Goal: Information Seeking & Learning: Understand process/instructions

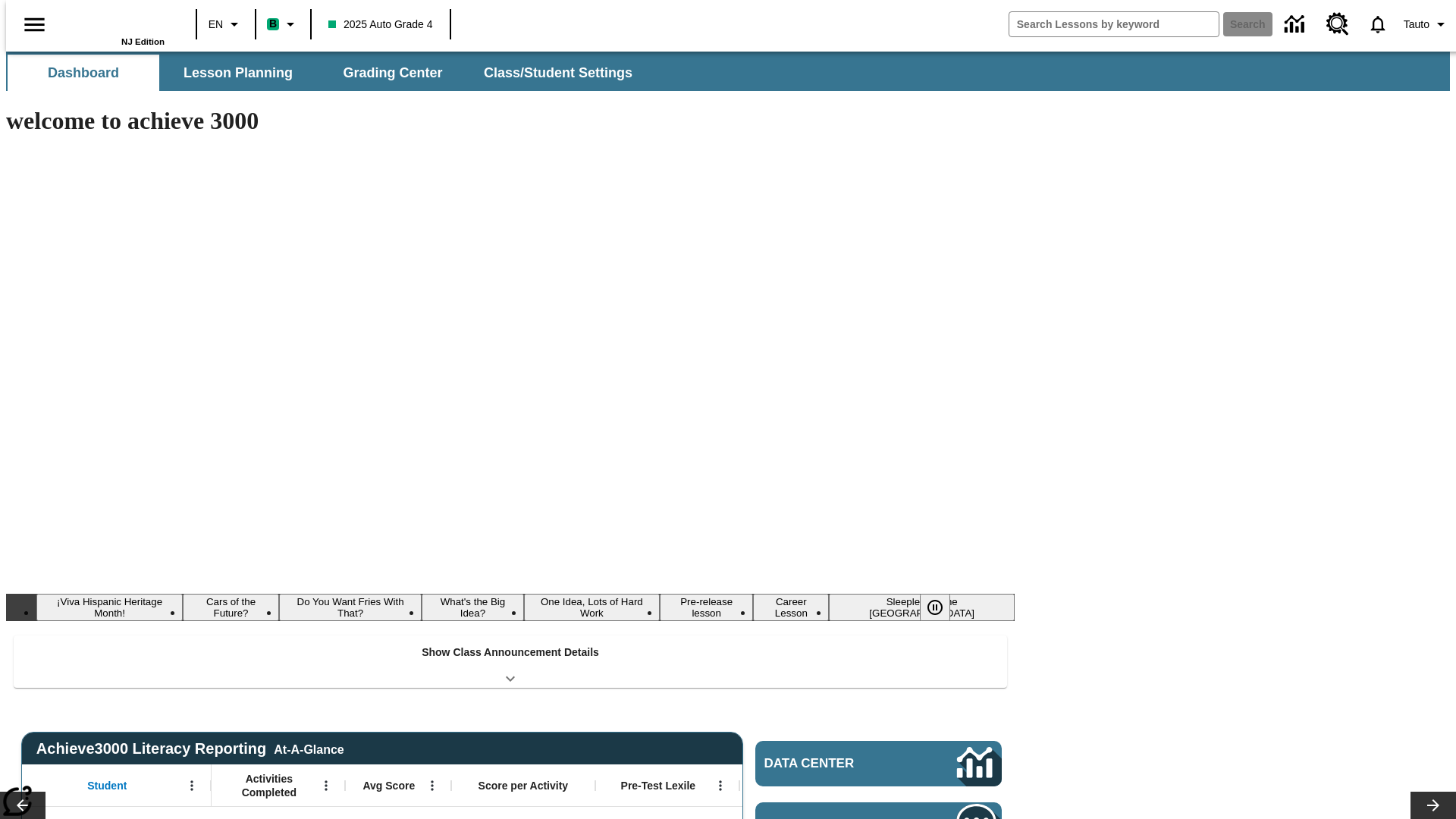
type input "-1"
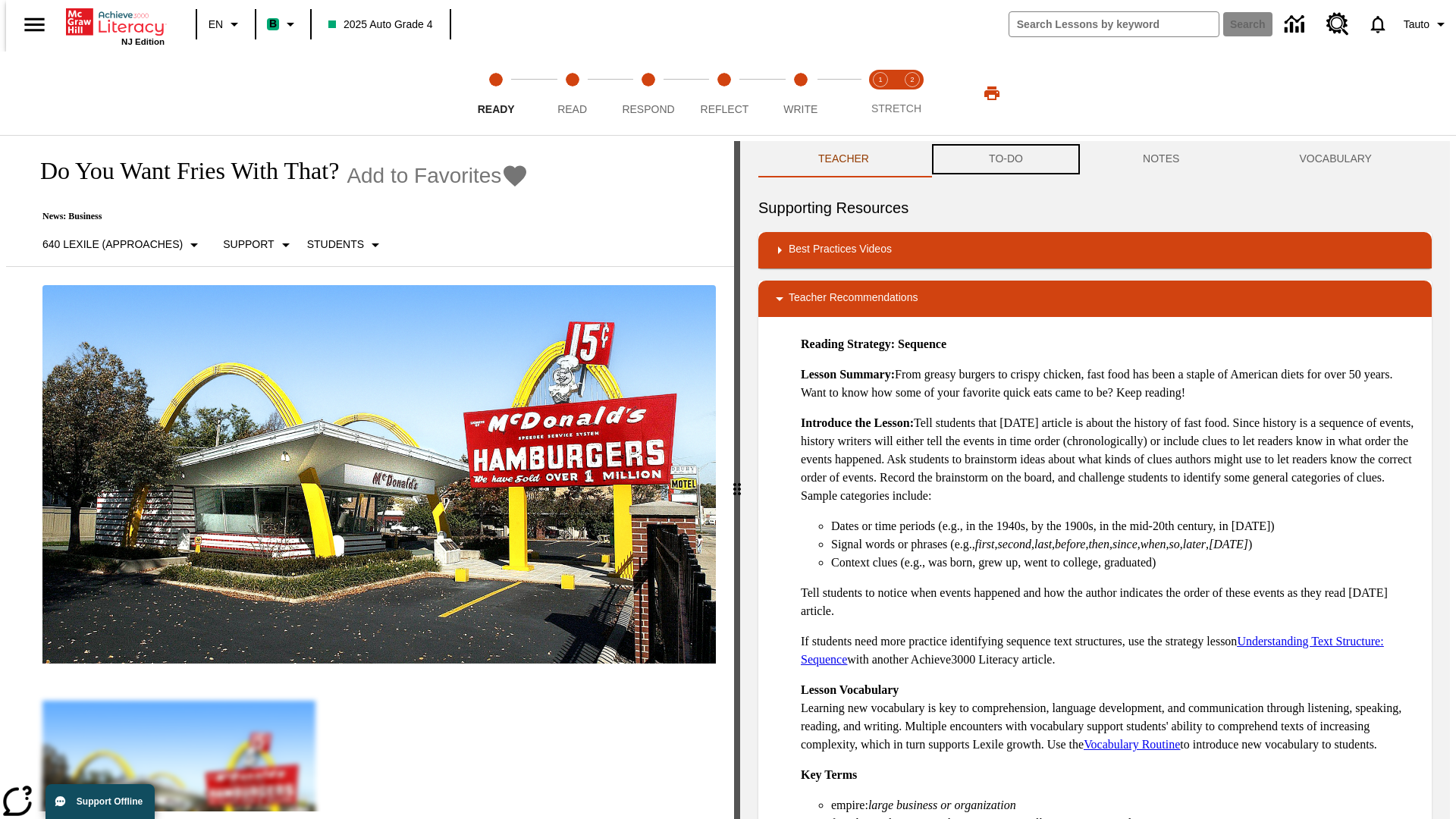
click at [1004, 159] on button "TO-DO" at bounding box center [1005, 159] width 154 height 36
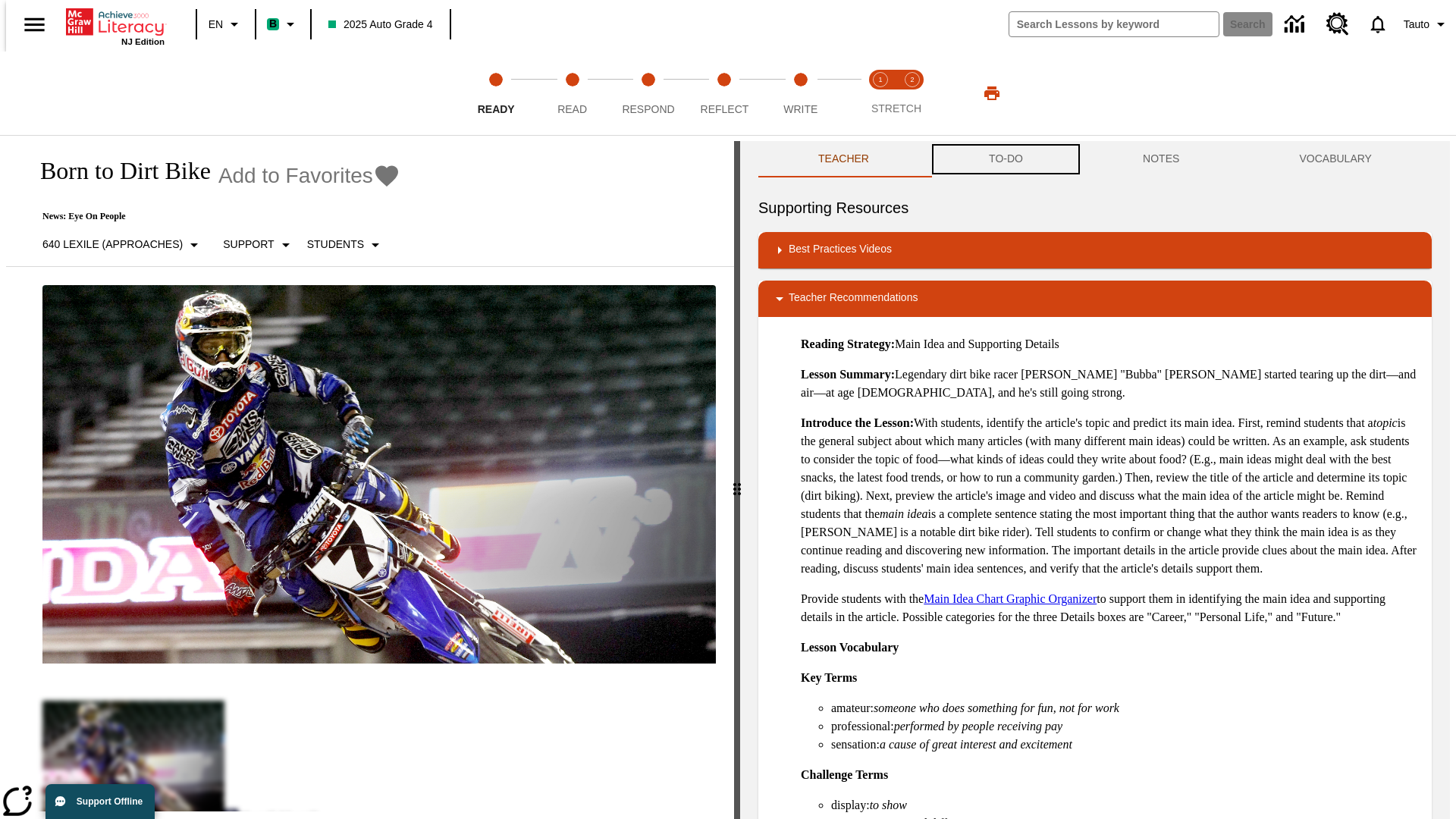
click at [1004, 159] on button "TO-DO" at bounding box center [1005, 159] width 154 height 36
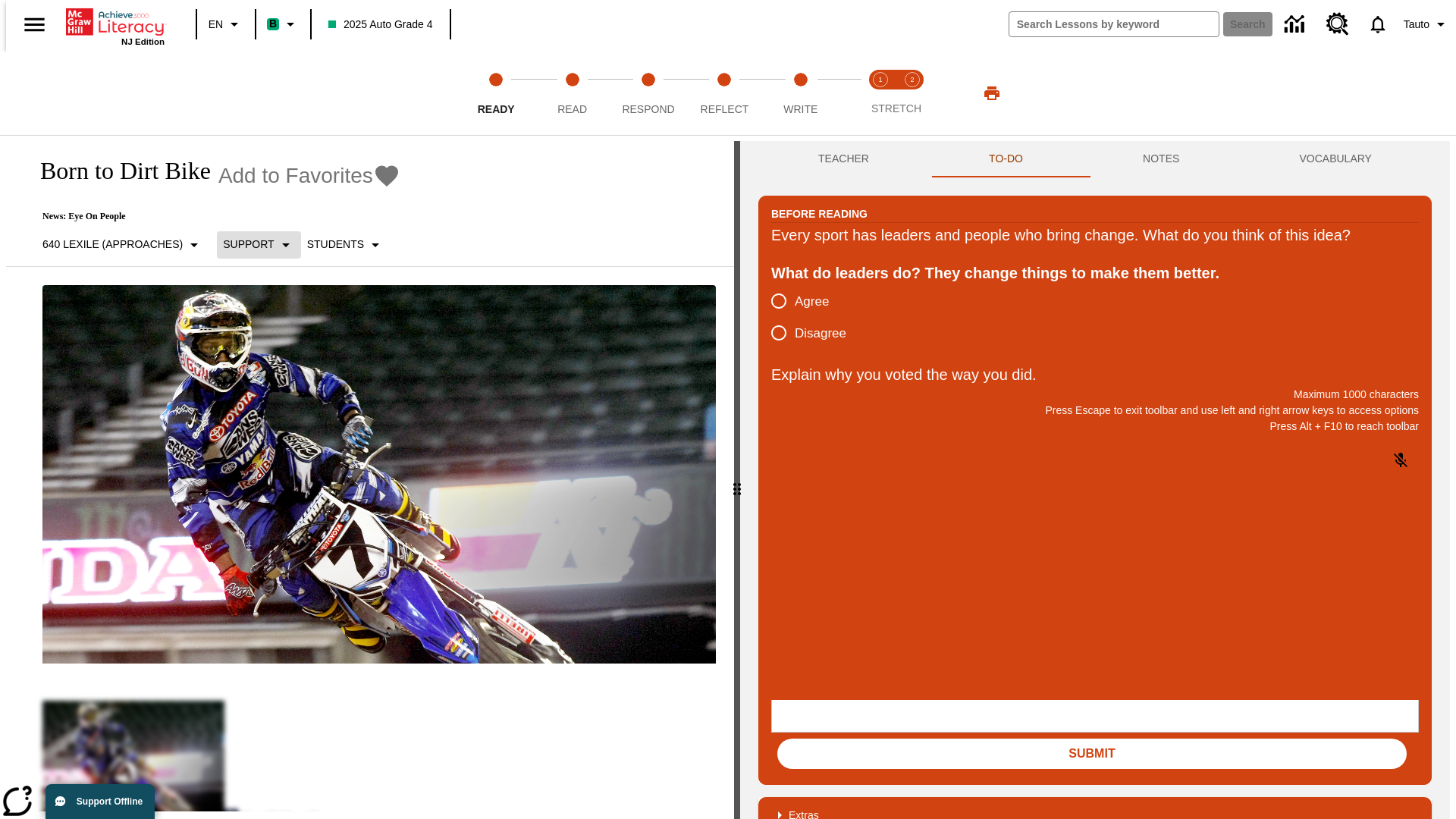
click at [251, 244] on p "Support" at bounding box center [249, 244] width 51 height 16
click at [268, 333] on p "Support" at bounding box center [268, 333] width 89 height 16
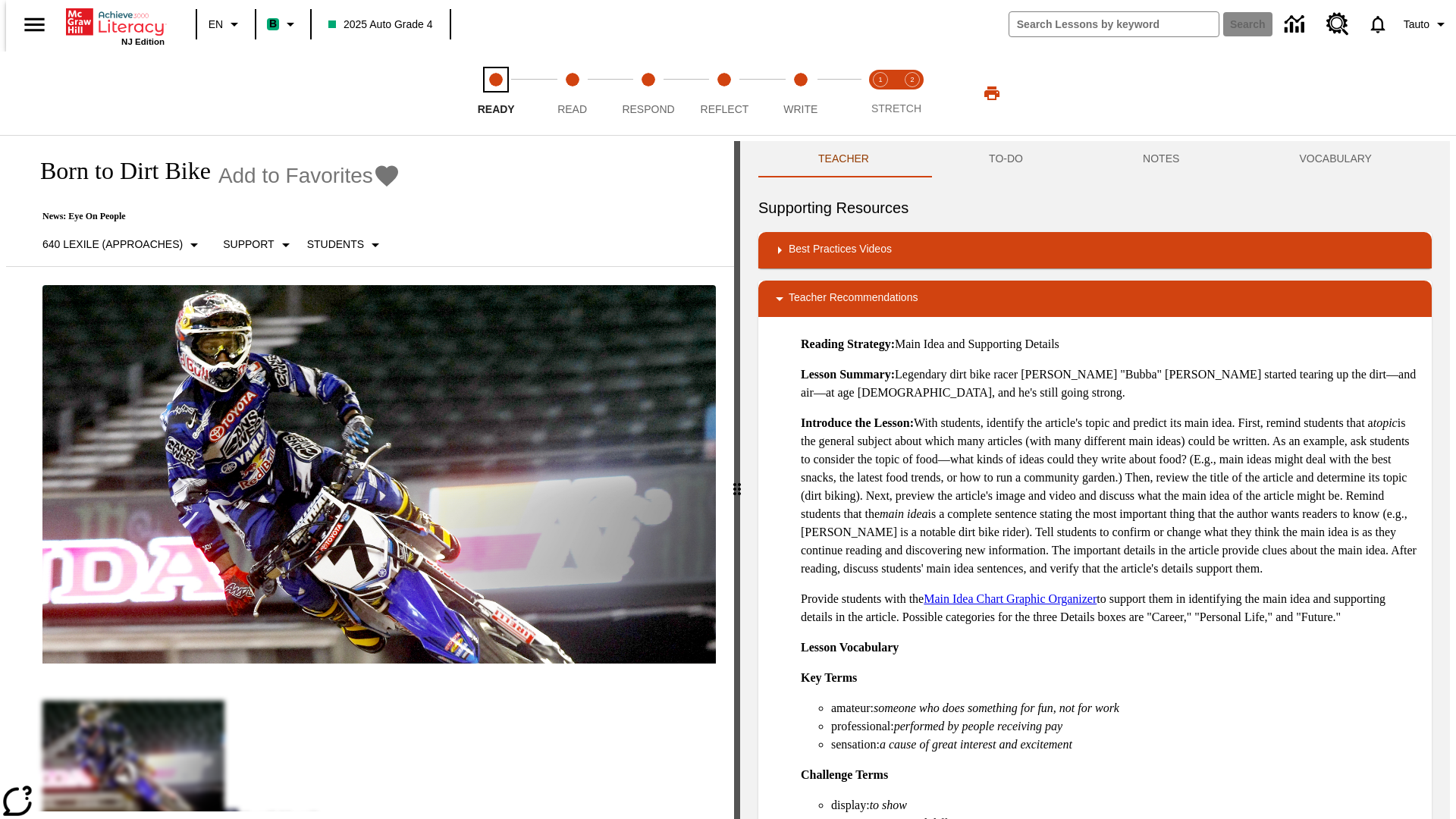
click at [496, 93] on span "Ready" at bounding box center [496, 102] width 37 height 28
click at [1004, 159] on button "TO-DO" at bounding box center [1005, 159] width 154 height 36
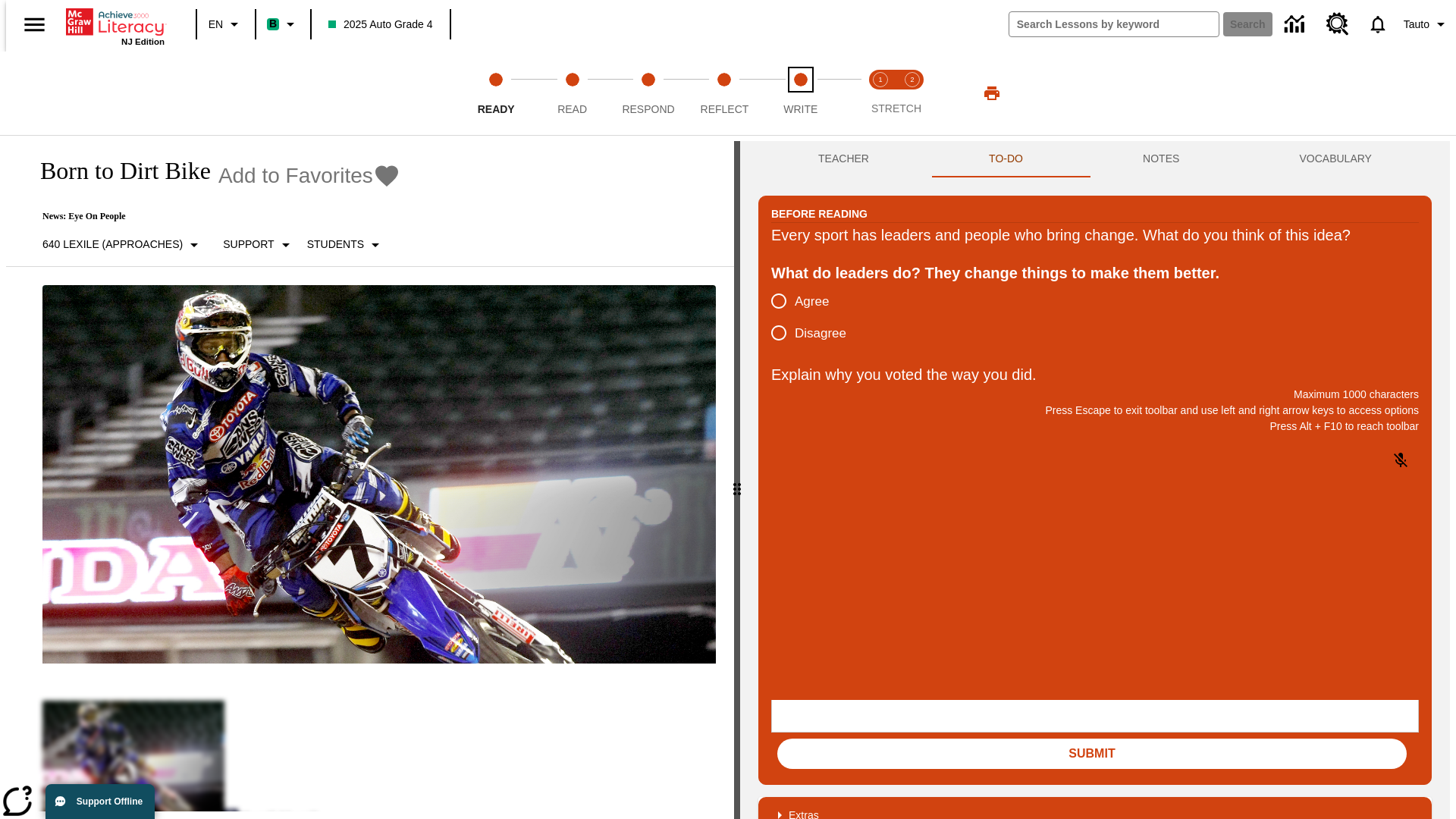
click at [800, 93] on span "Write" at bounding box center [801, 102] width 34 height 28
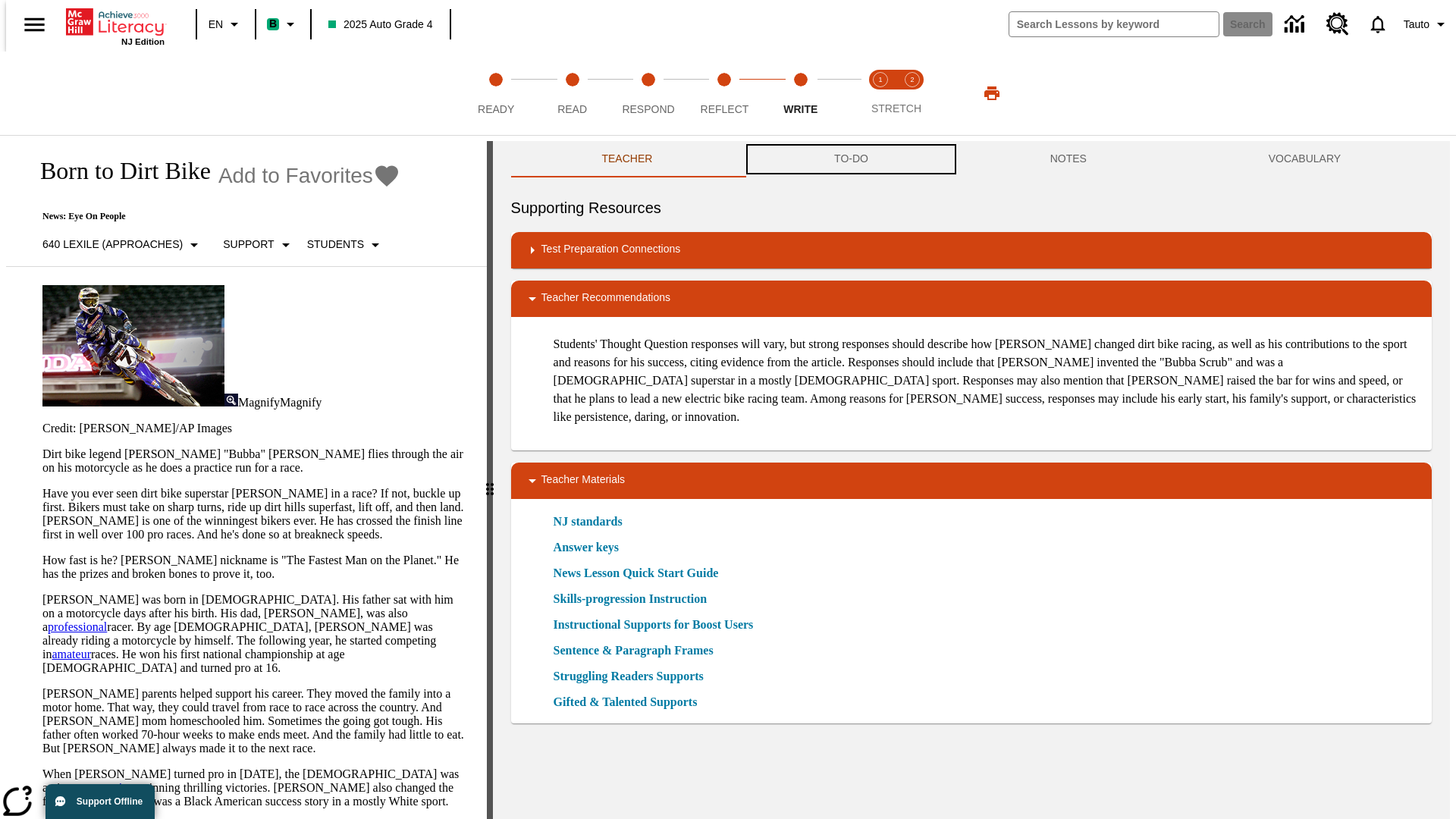
scroll to position [1, 0]
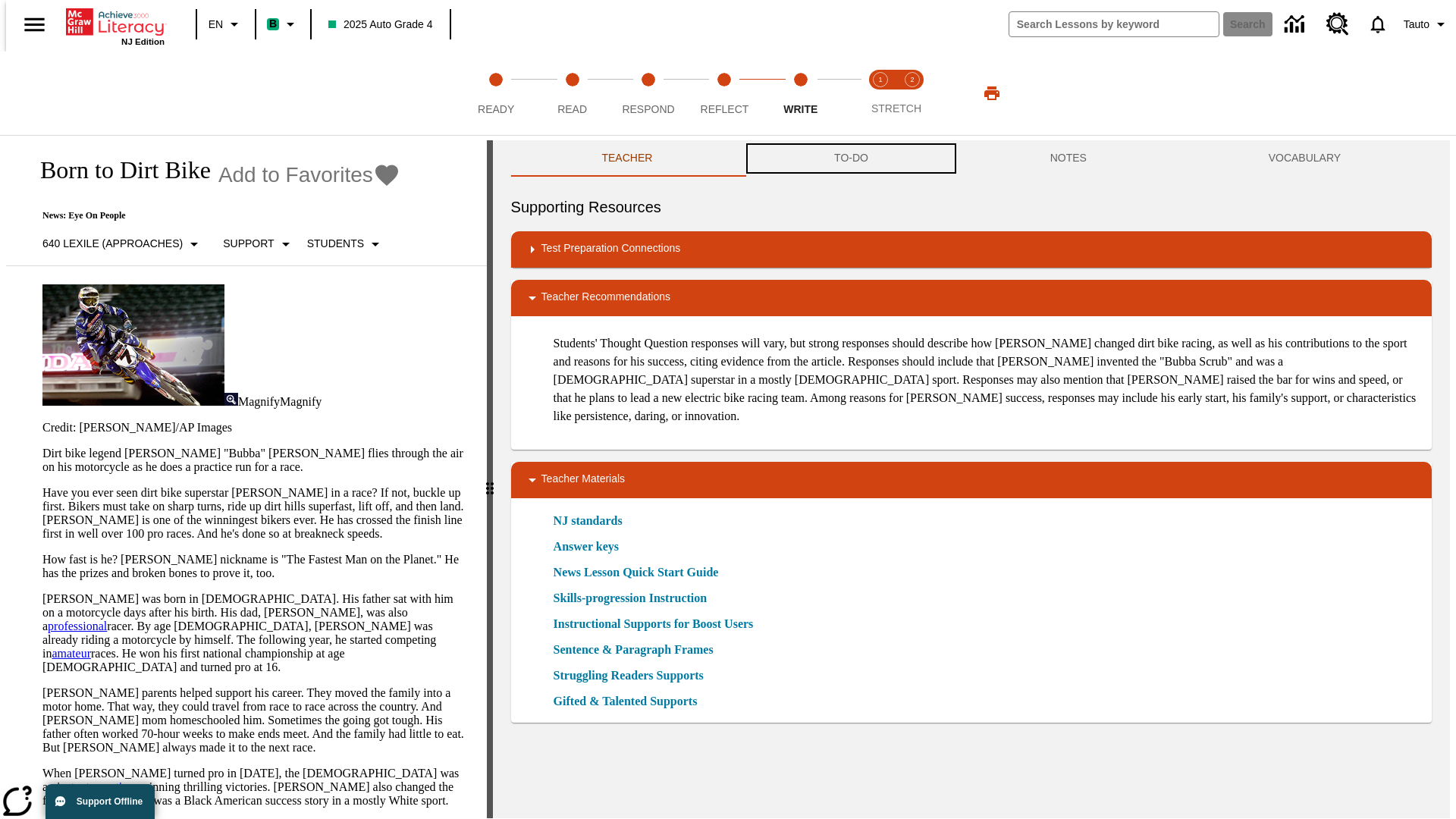
click at [850, 159] on button "TO-DO" at bounding box center [851, 158] width 216 height 36
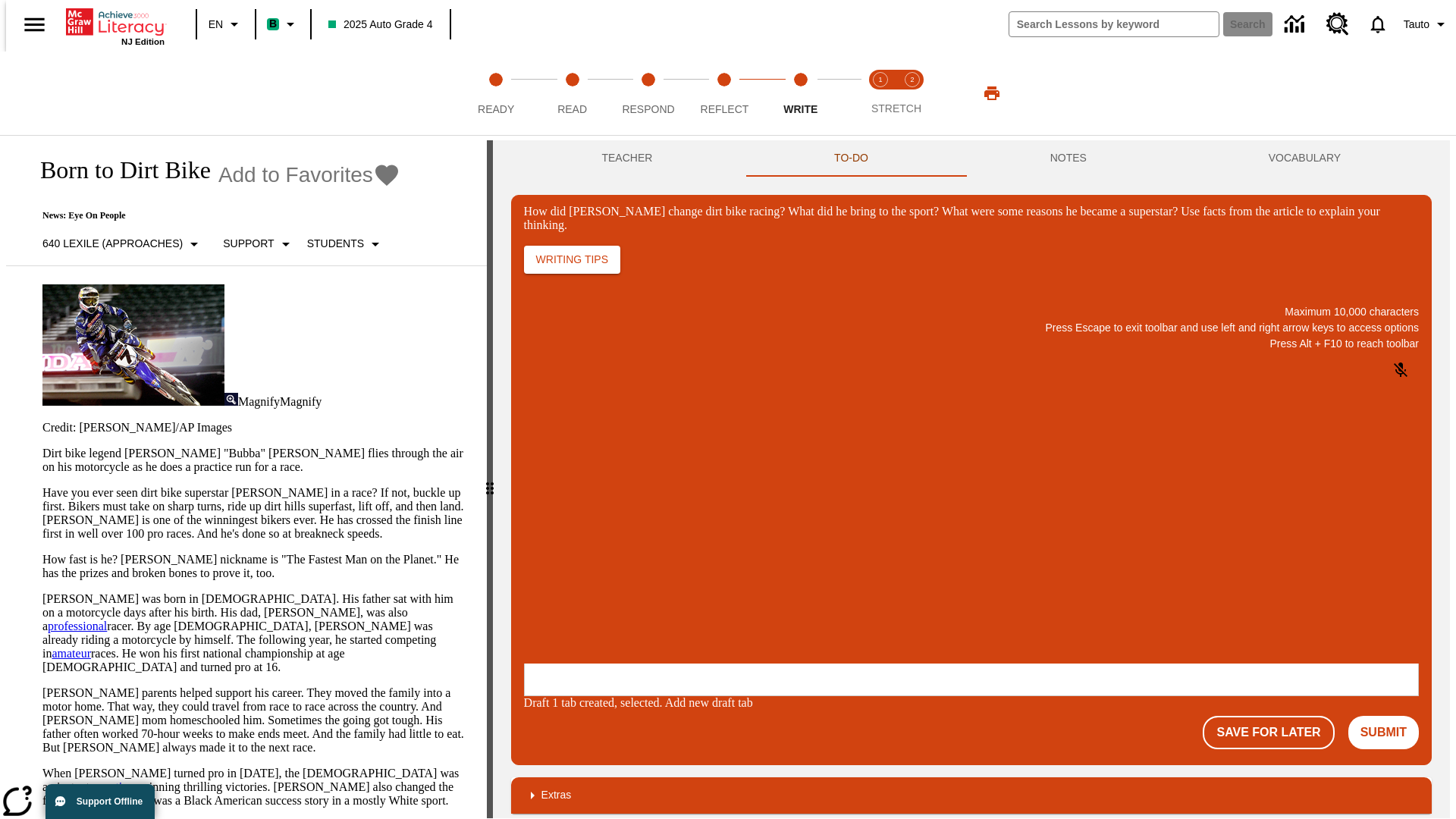
scroll to position [0, 0]
